Goal: Transaction & Acquisition: Subscribe to service/newsletter

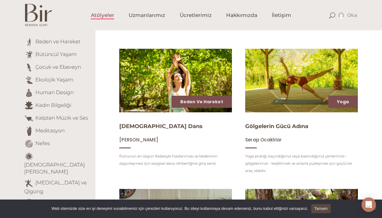
scroll to position [64, 0]
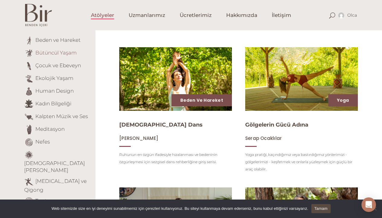
click at [47, 53] on link "Bütüncül Yaşam" at bounding box center [55, 53] width 41 height 6
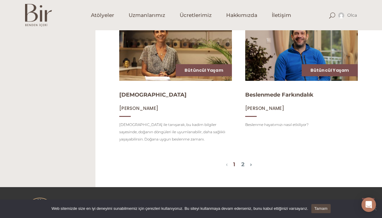
scroll to position [654, 0]
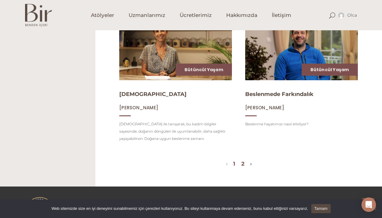
click at [245, 165] on link "2" at bounding box center [243, 163] width 3 height 7
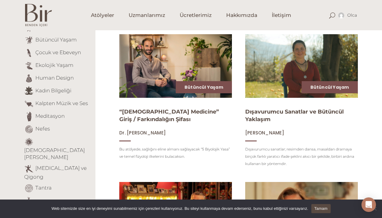
scroll to position [74, 0]
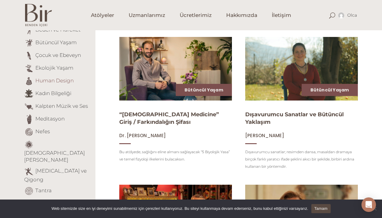
click at [59, 80] on link "Human Design" at bounding box center [54, 80] width 38 height 6
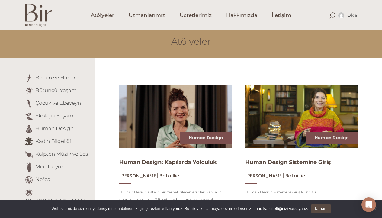
scroll to position [26, 0]
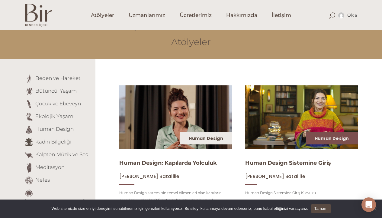
click at [200, 138] on link "Human Design" at bounding box center [206, 138] width 34 height 6
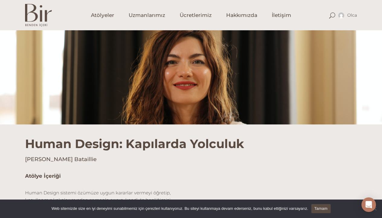
scroll to position [57, 0]
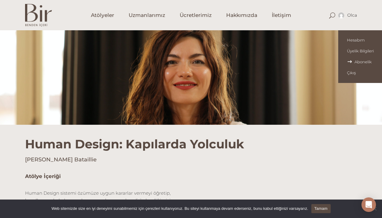
click at [356, 63] on span "Abonelik" at bounding box center [364, 61] width 35 height 5
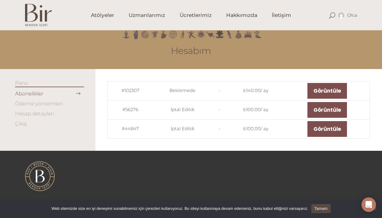
scroll to position [15, 0]
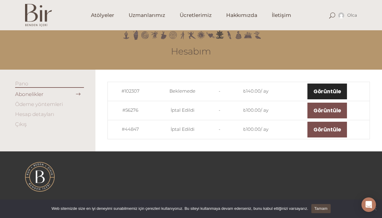
click at [332, 92] on link "Görüntüle" at bounding box center [328, 91] width 40 height 16
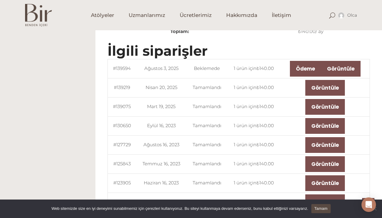
scroll to position [196, 0]
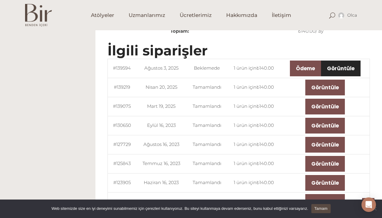
click at [347, 70] on link "Görüntüle" at bounding box center [341, 68] width 40 height 16
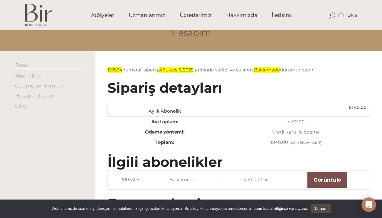
scroll to position [34, 0]
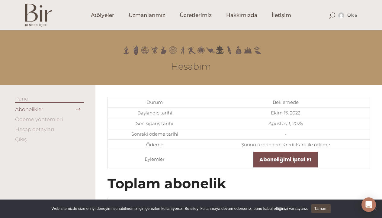
scroll to position [196, 0]
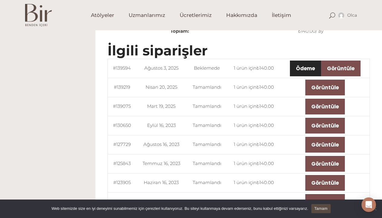
click at [308, 66] on link "Ödeme" at bounding box center [305, 68] width 31 height 16
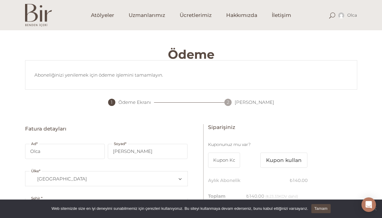
select select "TR34"
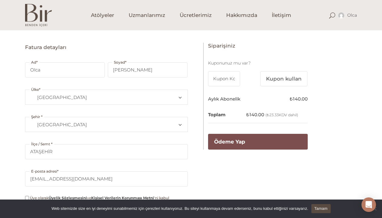
scroll to position [82, 0]
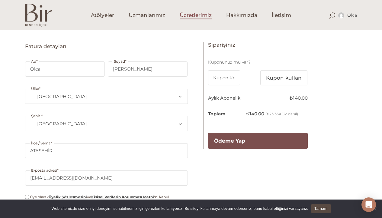
click at [199, 16] on span "Ücretlerimiz" at bounding box center [196, 15] width 32 height 7
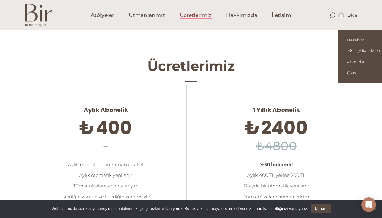
click at [355, 49] on span "Üyelik Bilgileri" at bounding box center [364, 50] width 35 height 5
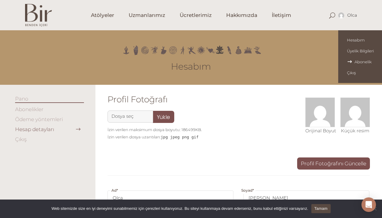
click at [357, 62] on span "Abonelik" at bounding box center [364, 61] width 35 height 5
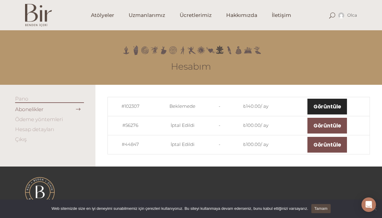
click at [326, 107] on link "Görüntüle" at bounding box center [328, 107] width 40 height 16
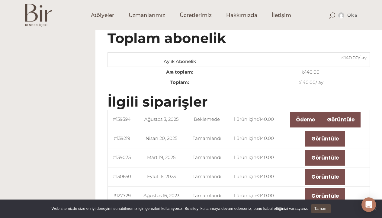
scroll to position [145, 0]
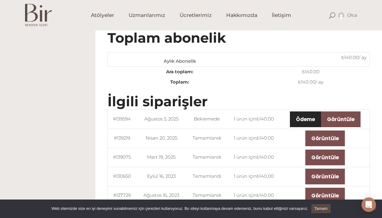
click at [306, 120] on link "Ödeme" at bounding box center [305, 119] width 31 height 16
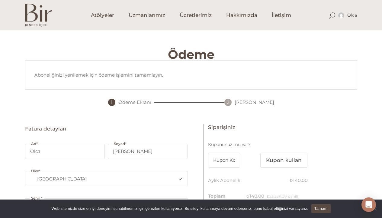
select select "TR34"
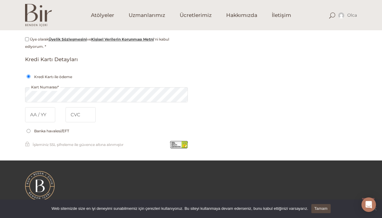
scroll to position [239, 0]
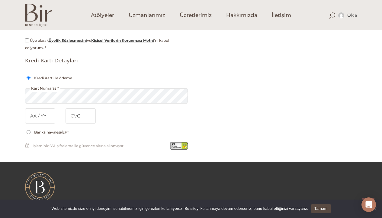
click at [27, 41] on input "Üye olarak Üyelik Sözleşmesini ve Kişisel Verilerin Korunması Metni 'ni kabul e…" at bounding box center [27, 40] width 4 height 4
checkbox input "true"
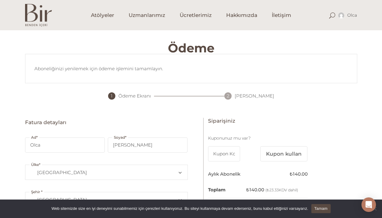
scroll to position [6, 0]
click at [140, 15] on span "Uzmanlarımız" at bounding box center [147, 15] width 37 height 7
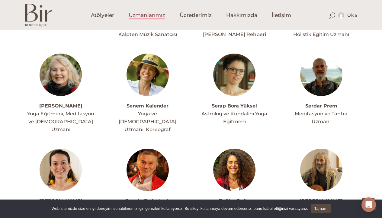
scroll to position [1342, 0]
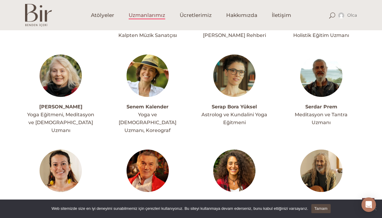
click at [232, 60] on img at bounding box center [234, 75] width 42 height 42
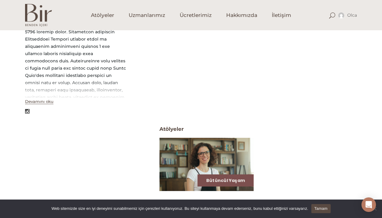
scroll to position [155, 0]
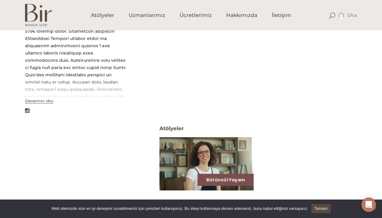
click at [203, 160] on img at bounding box center [206, 163] width 97 height 55
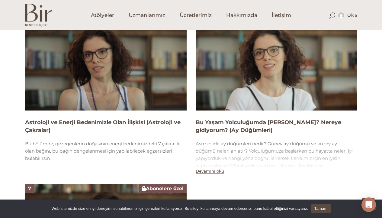
scroll to position [678, 0]
